Goal: Check status

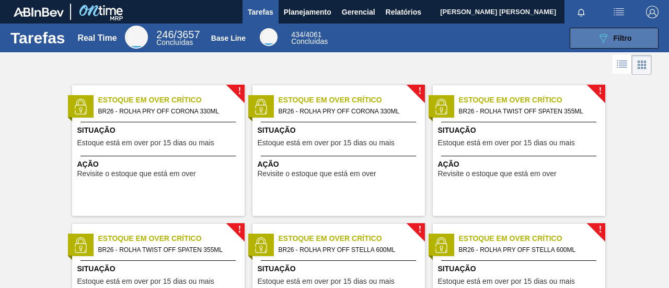
click at [601, 43] on icon "089F7B8B-B2A5-4AFE-B5C0-19BA573D28AC" at bounding box center [603, 38] width 13 height 13
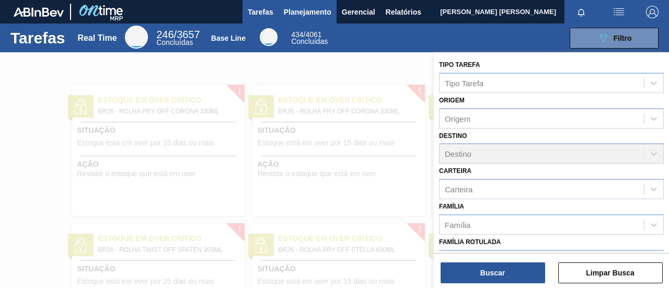
click at [300, 10] on span "Planejamento" at bounding box center [308, 12] width 48 height 13
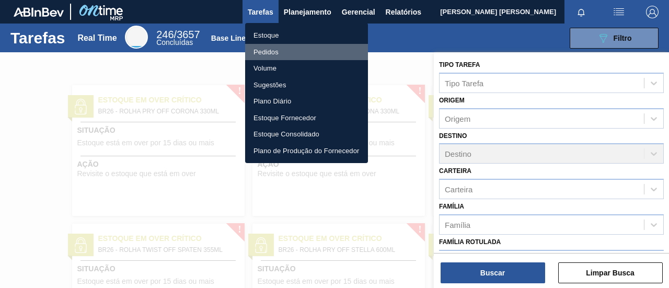
click at [275, 53] on li "Pedidos" at bounding box center [306, 52] width 123 height 17
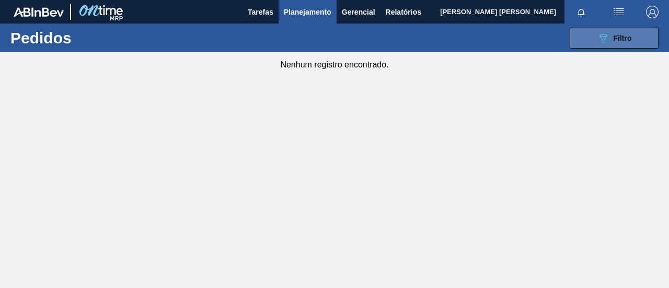
click at [589, 48] on button "089F7B8B-B2A5-4AFE-B5C0-19BA573D28AC Filtro" at bounding box center [613, 38] width 89 height 21
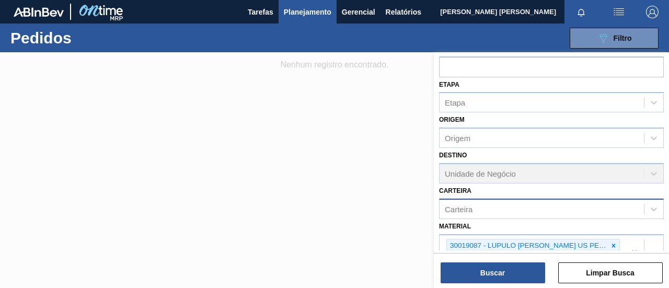
click at [490, 209] on div "Carteira" at bounding box center [541, 208] width 204 height 15
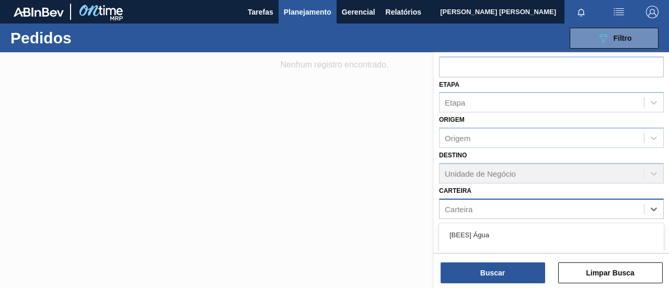
scroll to position [157, 0]
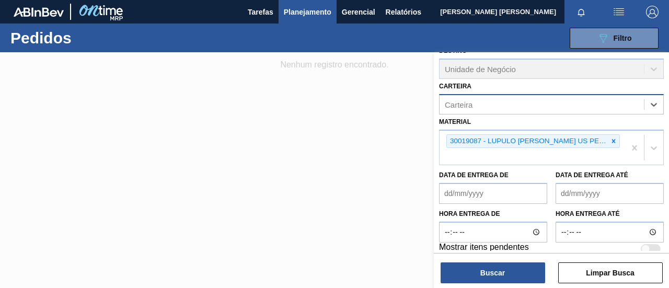
click at [493, 104] on div "Carteira" at bounding box center [541, 104] width 204 height 15
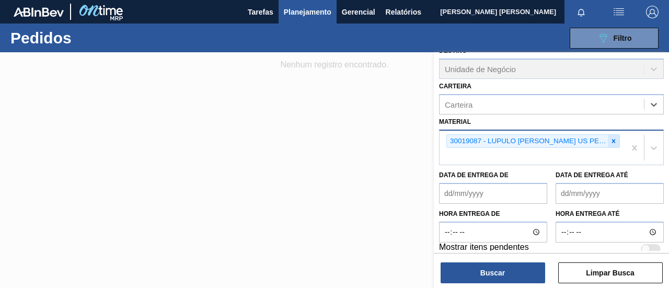
click at [617, 138] on div at bounding box center [613, 141] width 11 height 13
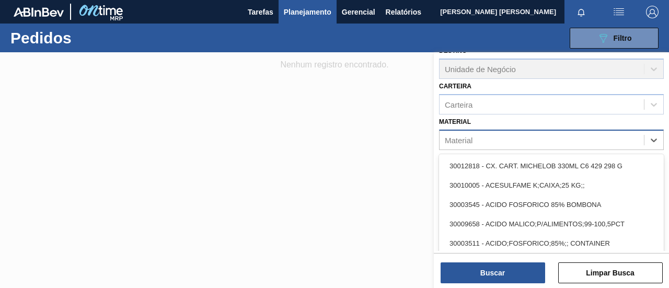
click at [546, 150] on div "option 30019087 - LUPULO [PERSON_NAME] US PELLET HOSPTEINER, deselected. option…" at bounding box center [551, 140] width 225 height 20
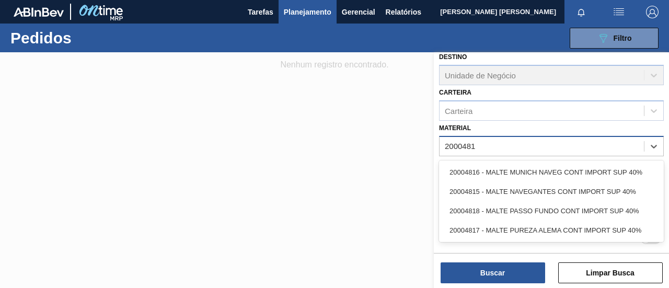
scroll to position [149, 0]
type input "20004815"
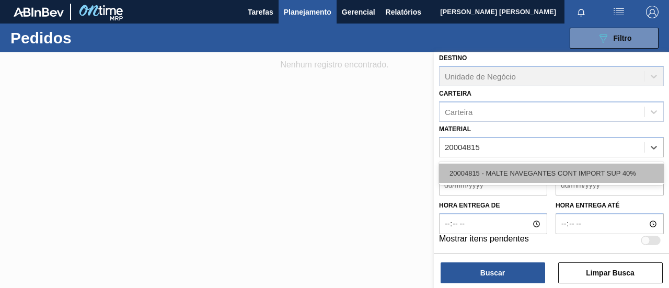
click at [522, 171] on div "20004815 - MALTE NAVEGANTES CONT IMPORT SUP 40%" at bounding box center [551, 173] width 225 height 19
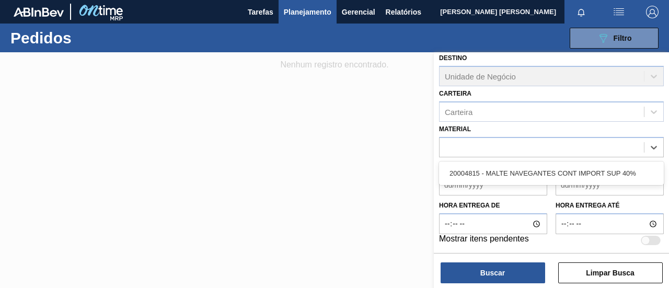
scroll to position [157, 0]
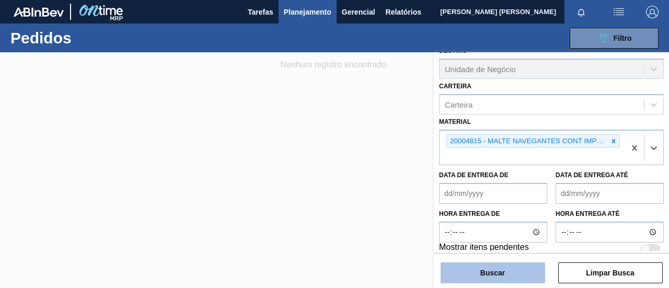
click at [469, 278] on button "Buscar" at bounding box center [492, 272] width 104 height 21
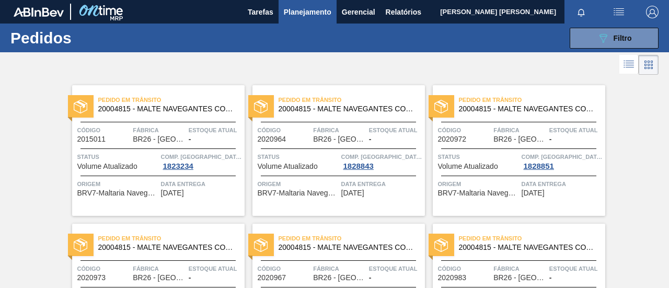
click at [204, 98] on span "Pedido em Trânsito" at bounding box center [171, 100] width 146 height 10
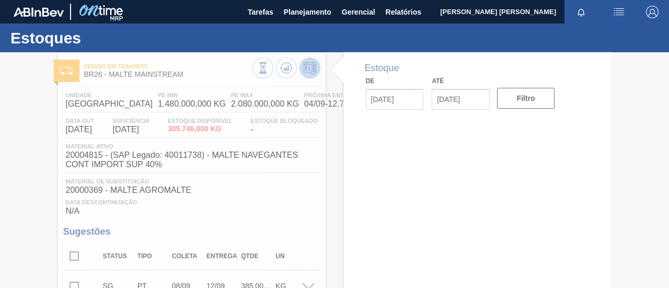
type input "[DATE]"
